Goal: Task Accomplishment & Management: Manage account settings

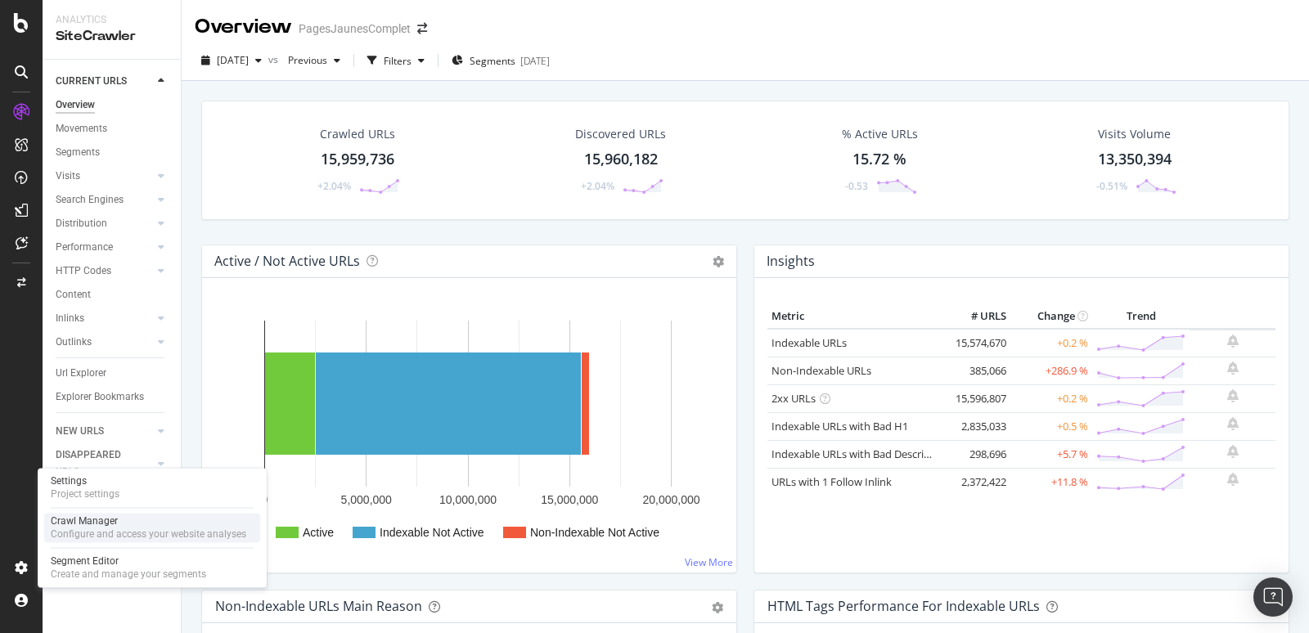
click at [103, 515] on div "Crawl Manager" at bounding box center [149, 521] width 196 height 13
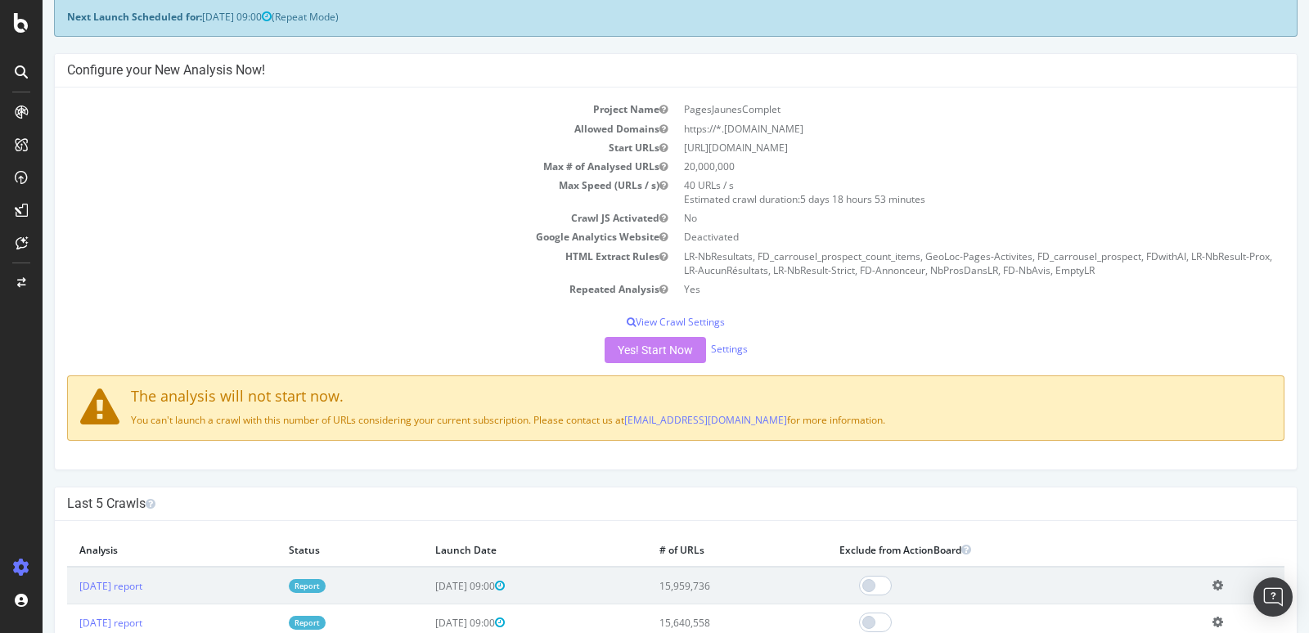
scroll to position [45, 0]
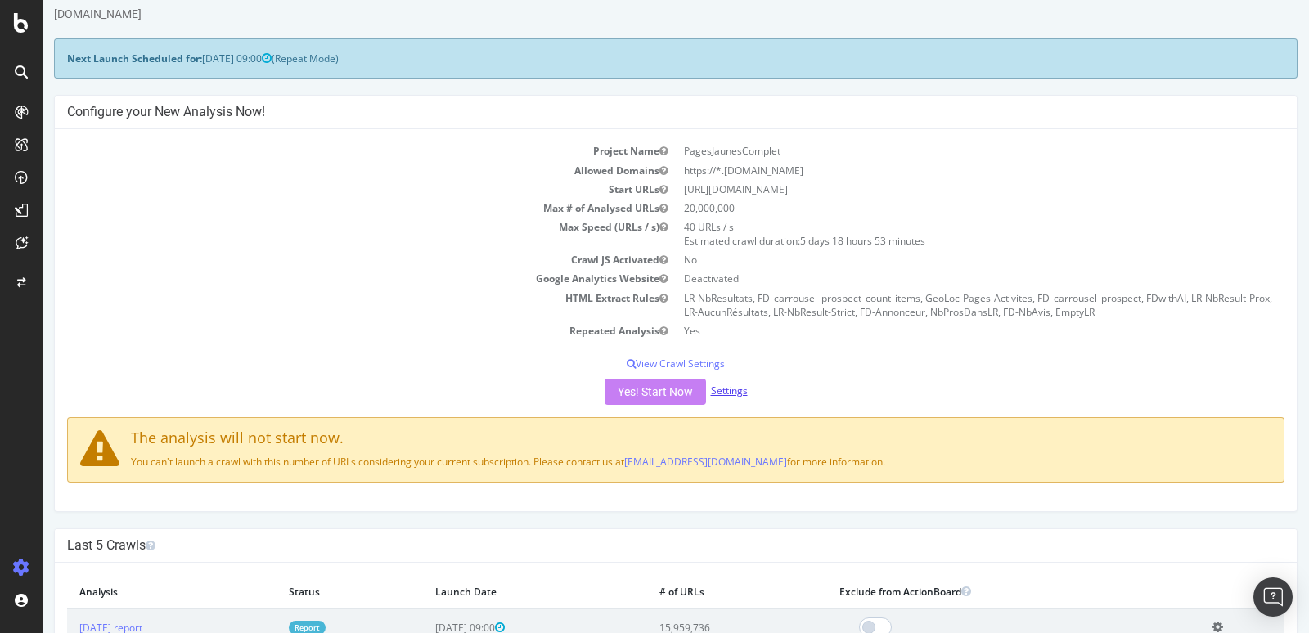
click at [735, 389] on link "Settings" at bounding box center [729, 391] width 37 height 14
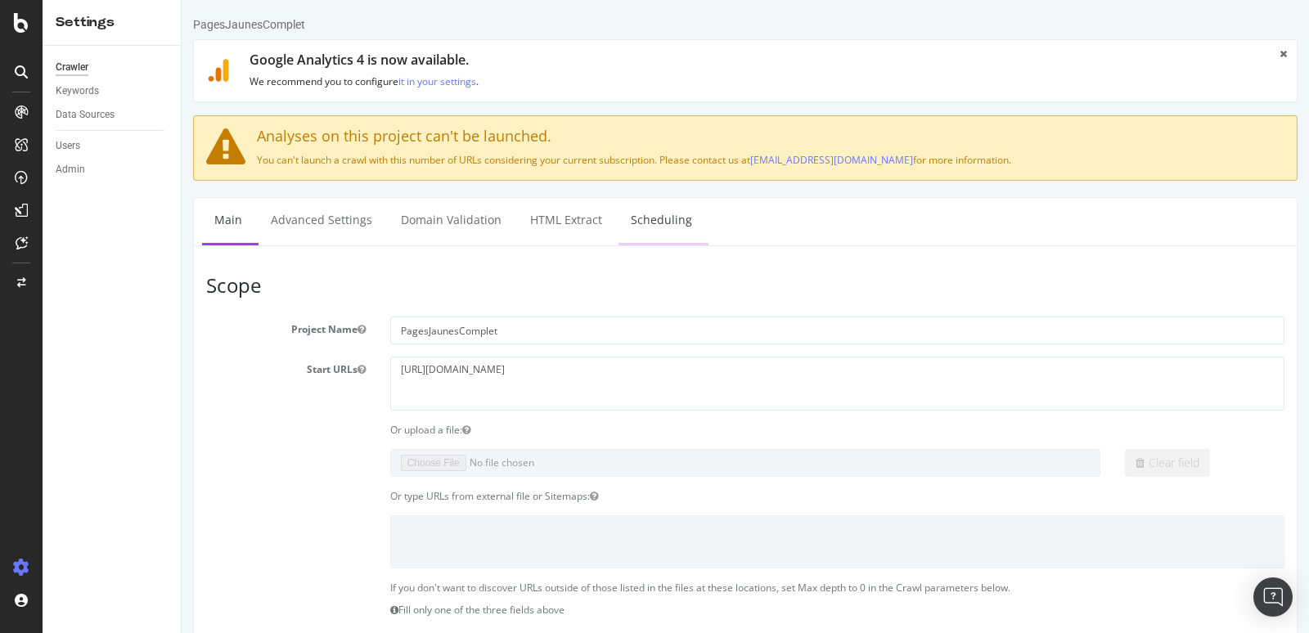
click at [662, 215] on link "Scheduling" at bounding box center [661, 220] width 86 height 45
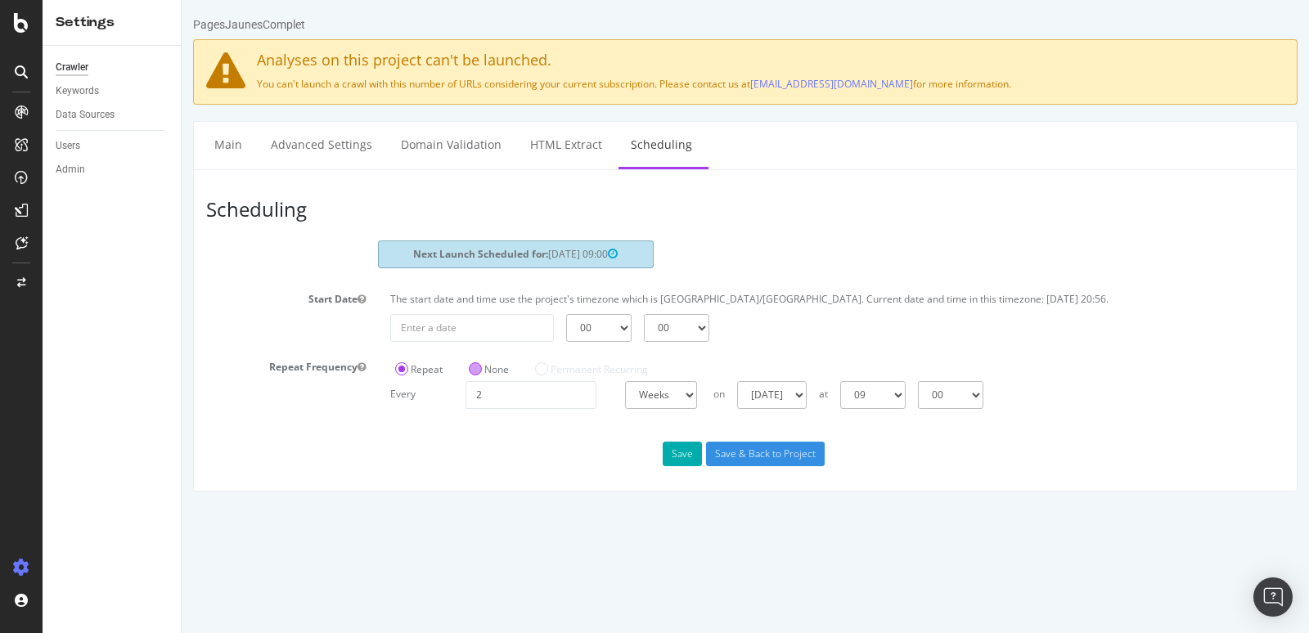
click at [478, 369] on label "None" at bounding box center [489, 369] width 40 height 14
click at [182, 0] on input "None" at bounding box center [182, 0] width 0 height 0
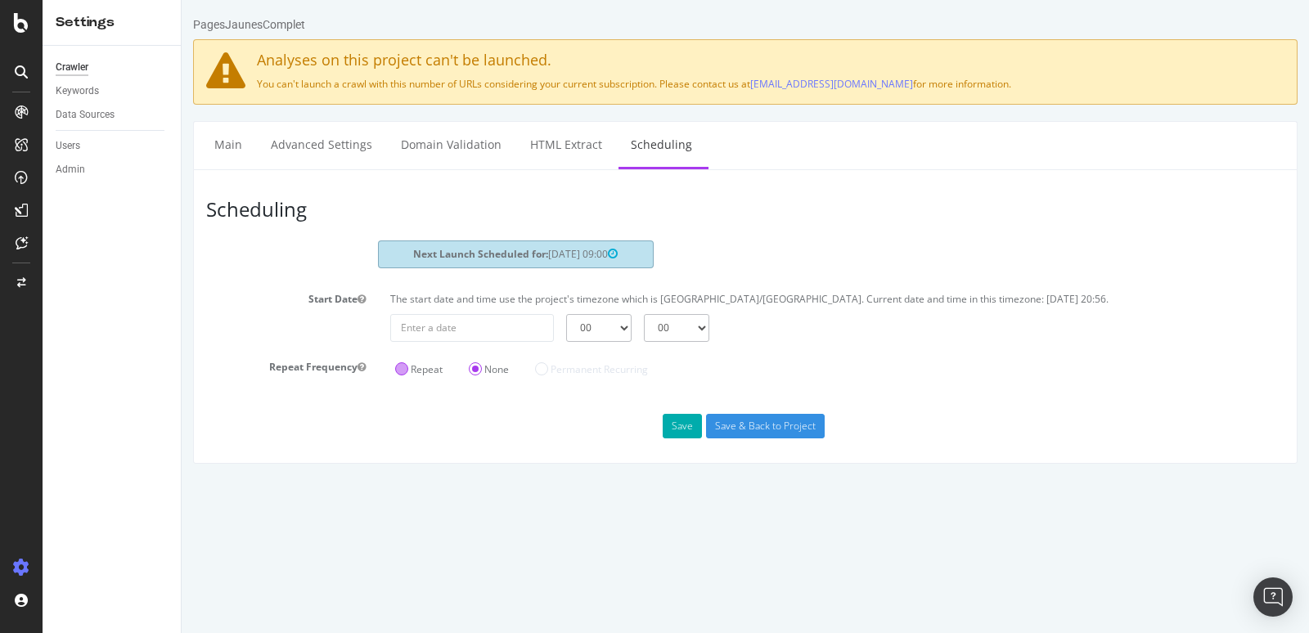
click at [423, 370] on label "Repeat" at bounding box center [418, 369] width 47 height 14
click at [182, 0] on input "Repeat" at bounding box center [182, 0] width 0 height 0
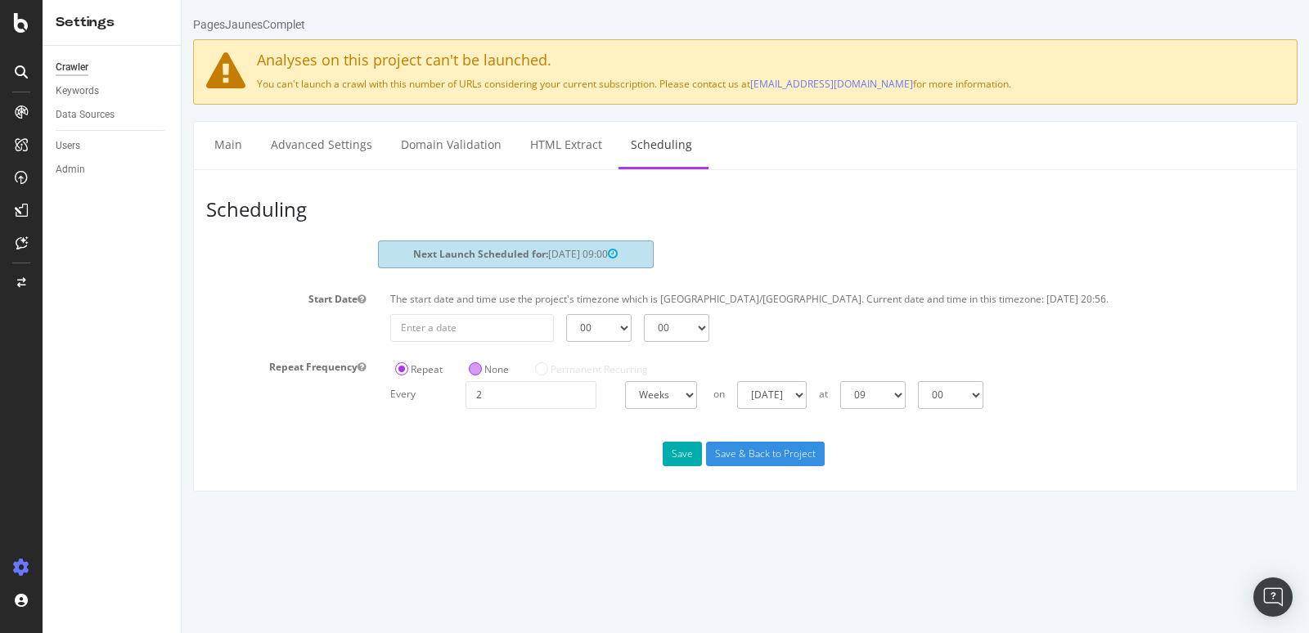
click at [474, 366] on label "None" at bounding box center [489, 369] width 40 height 14
click at [182, 0] on input "None" at bounding box center [182, 0] width 0 height 0
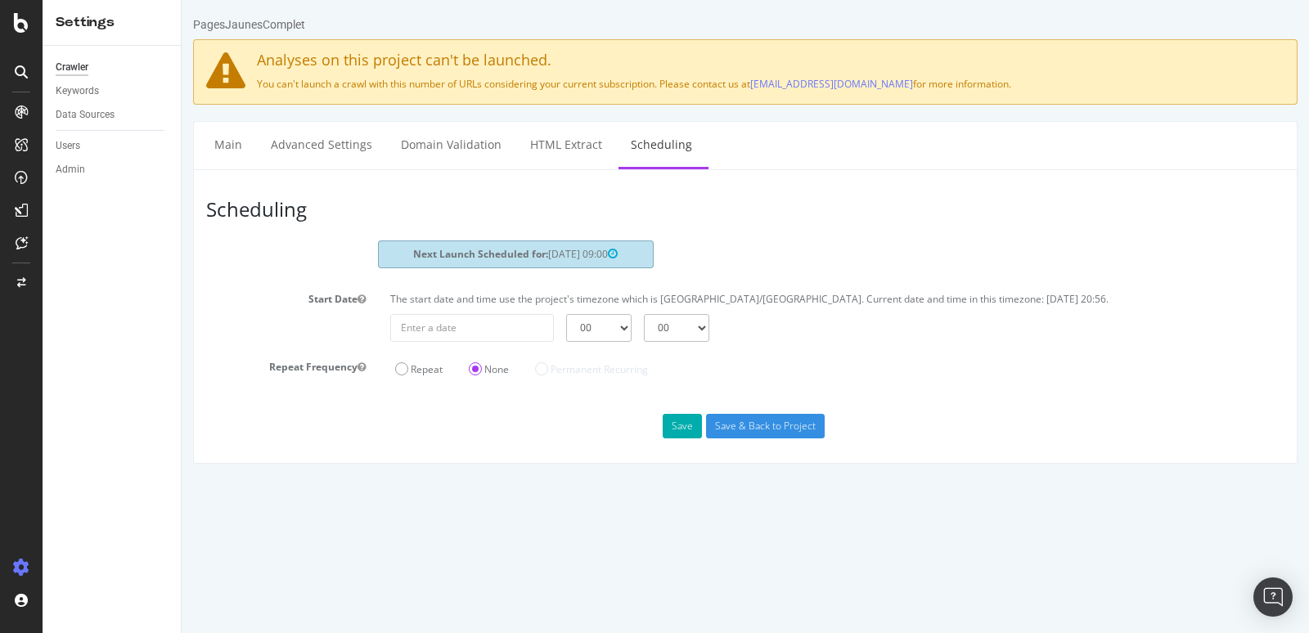
click at [667, 409] on div "Scheduling Next Launch Scheduled for: [DATE] 09:00 Start Date The start date an…" at bounding box center [745, 316] width 1104 height 295
click at [673, 430] on button "Save" at bounding box center [682, 426] width 39 height 25
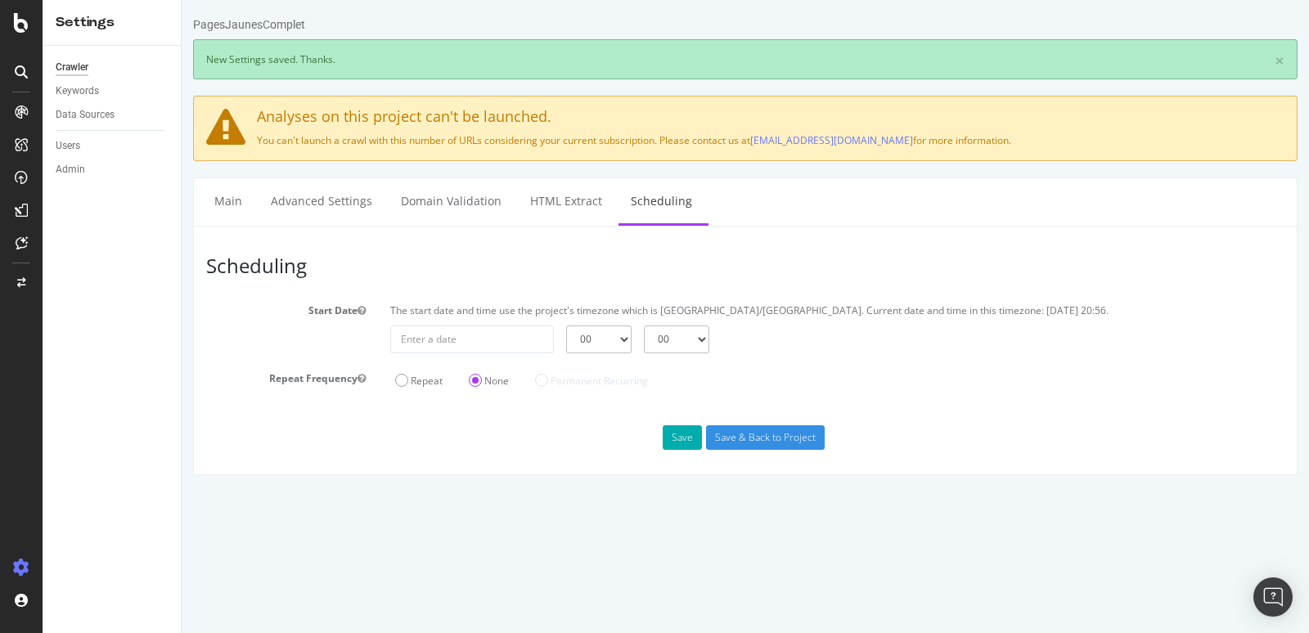
click at [767, 428] on input "Save & Back to Project" at bounding box center [765, 437] width 119 height 25
click at [767, 428] on div "Save Save & Back to Project" at bounding box center [745, 437] width 1103 height 25
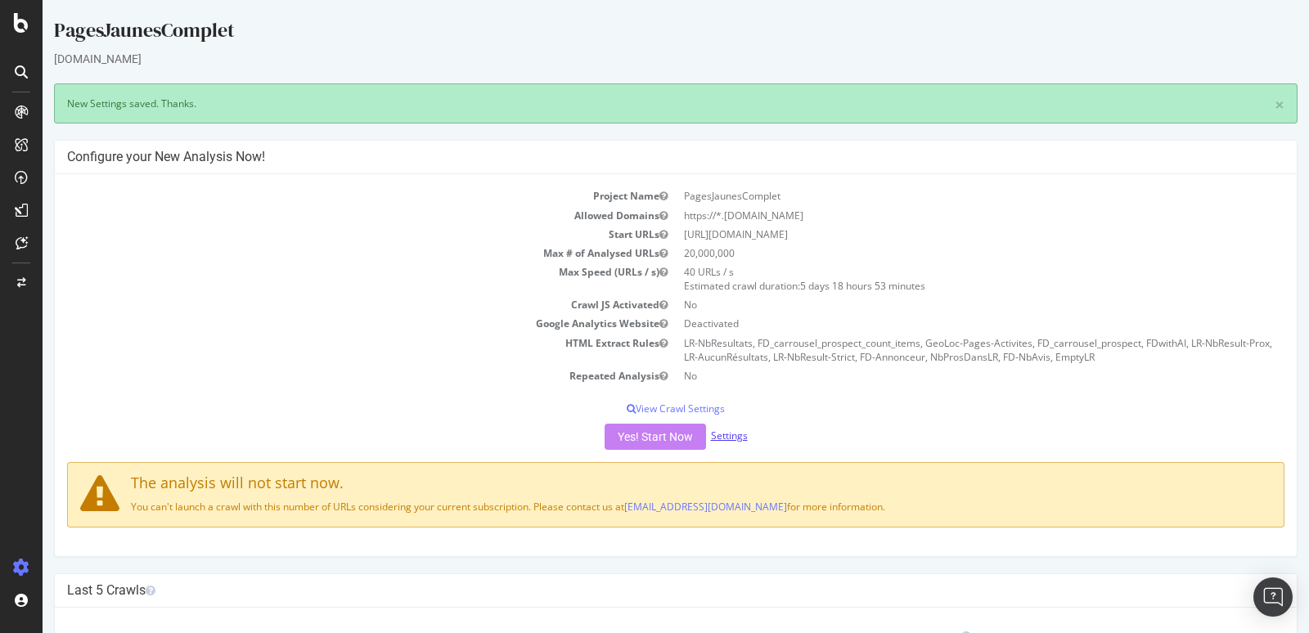
click at [729, 434] on link "Settings" at bounding box center [729, 436] width 37 height 14
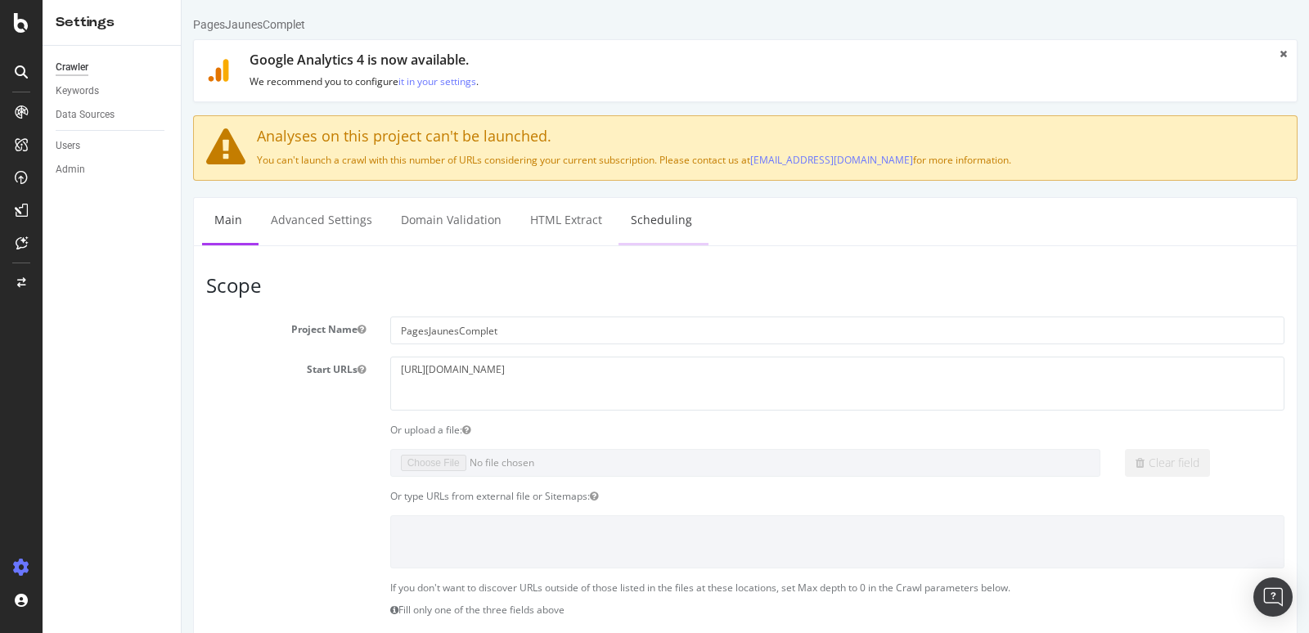
click at [636, 218] on link "Scheduling" at bounding box center [661, 220] width 86 height 45
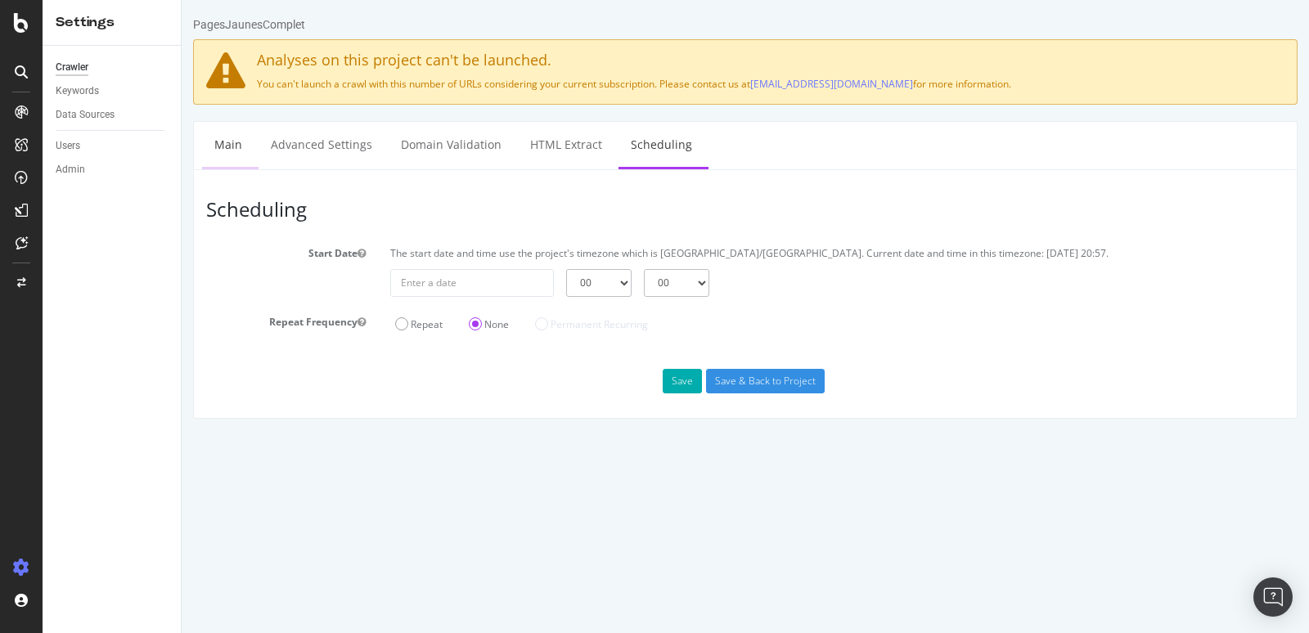
click at [232, 144] on link "Main" at bounding box center [228, 144] width 52 height 45
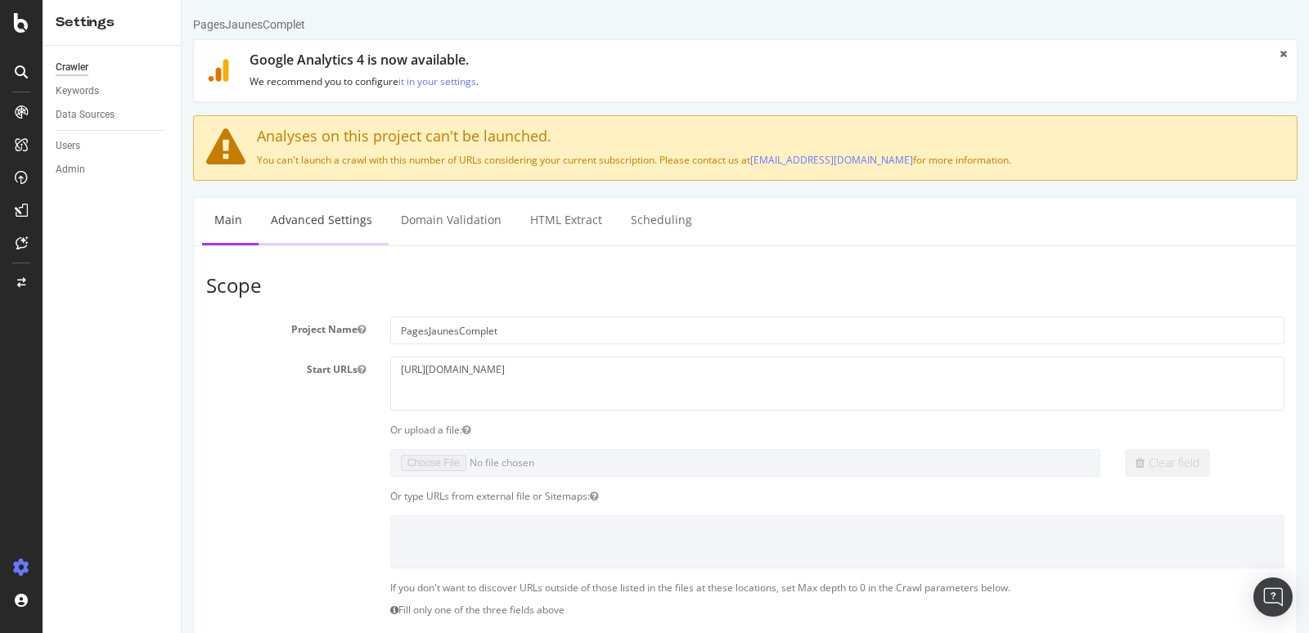
click at [339, 219] on link "Advanced Settings" at bounding box center [322, 220] width 126 height 45
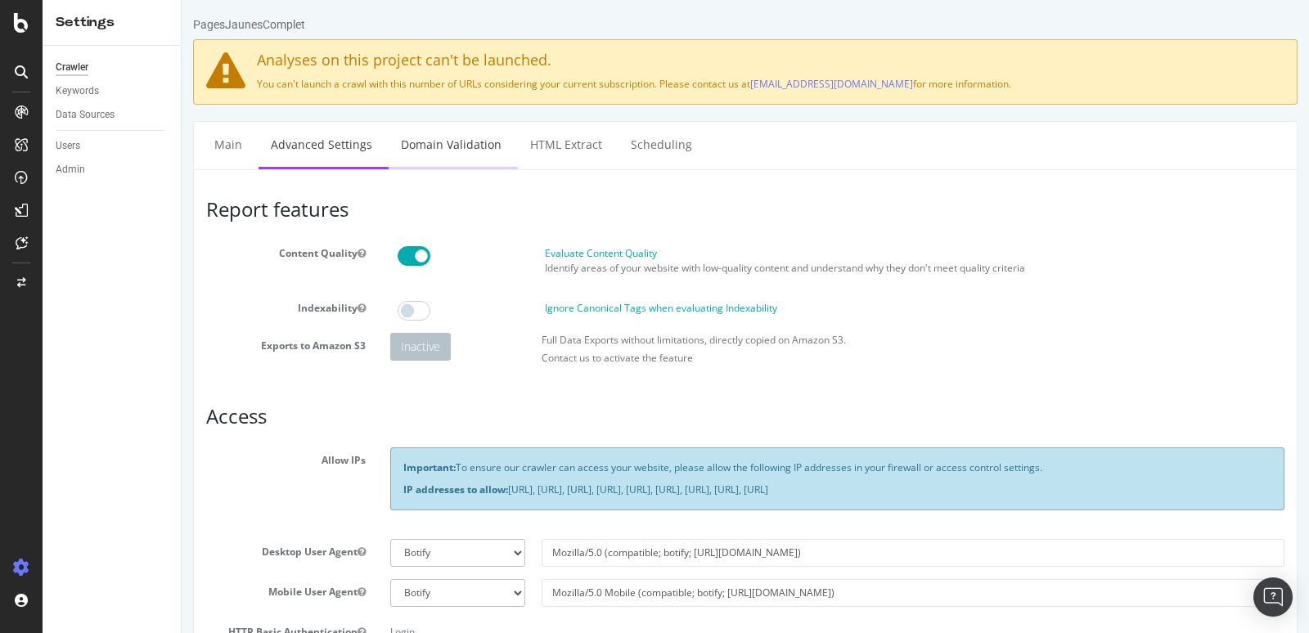
click at [472, 142] on link "Domain Validation" at bounding box center [451, 144] width 125 height 45
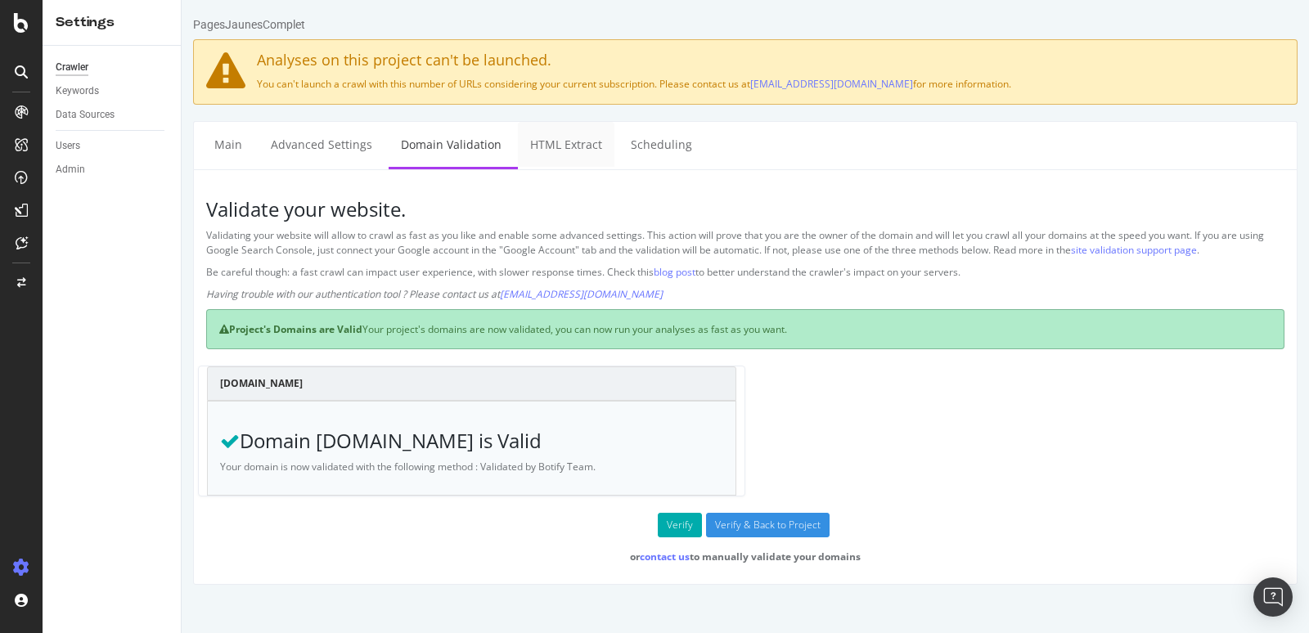
click at [573, 145] on link "HTML Extract" at bounding box center [566, 144] width 97 height 45
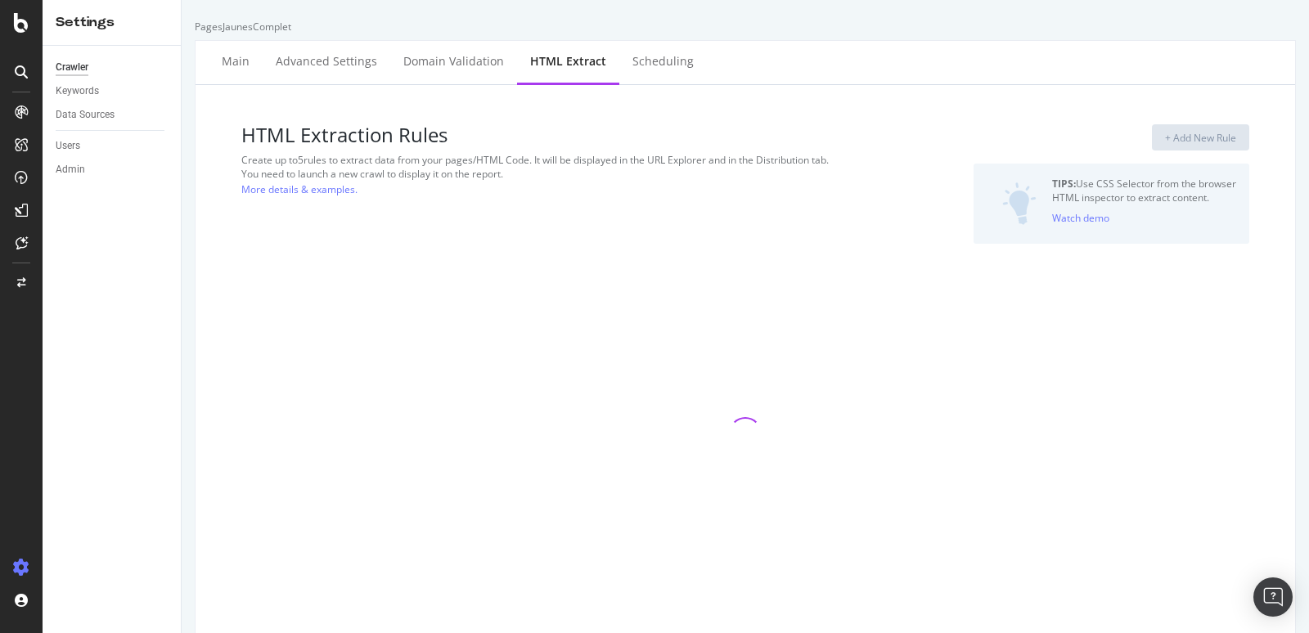
select select "i"
select select "count"
select select "exist"
select select "i"
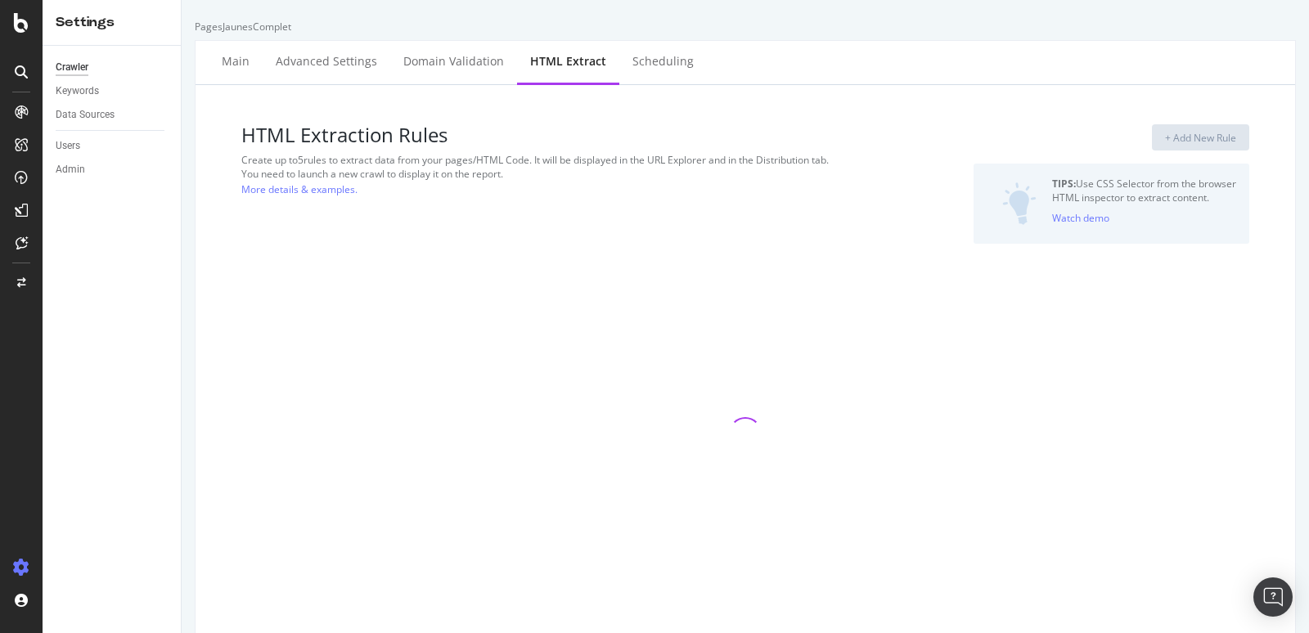
select select "i"
select select "exist"
select select "i"
select select "exist"
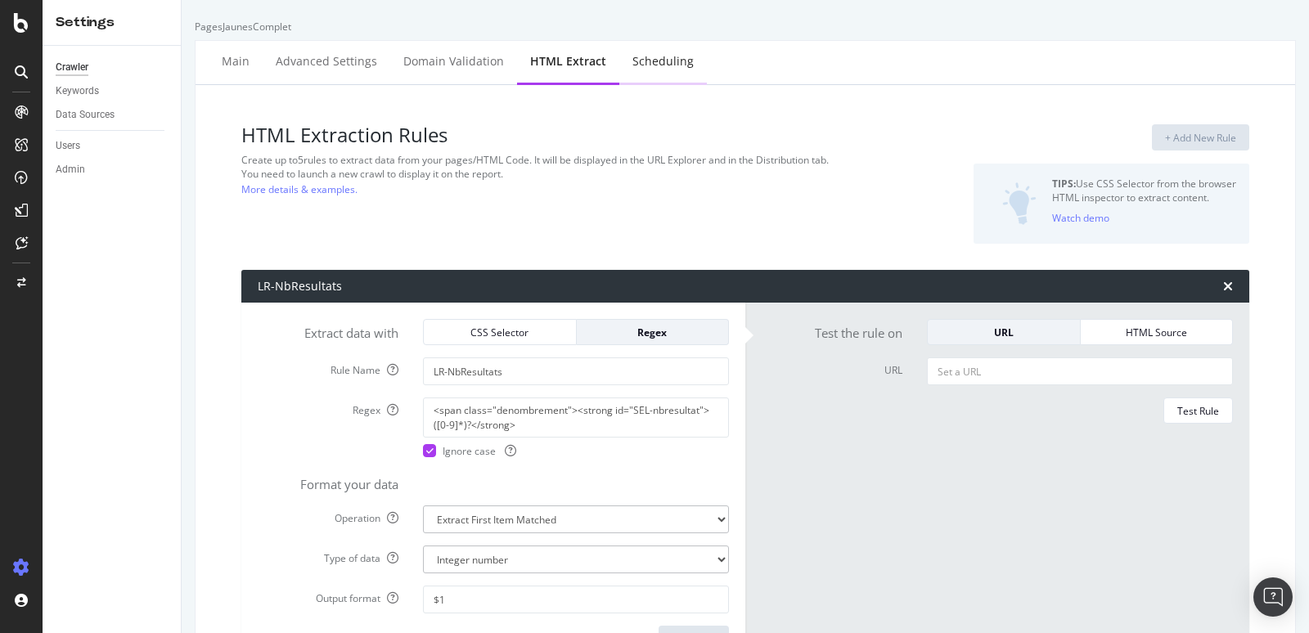
click at [645, 61] on div "Scheduling" at bounding box center [662, 61] width 61 height 16
